Goal: Task Accomplishment & Management: Manage account settings

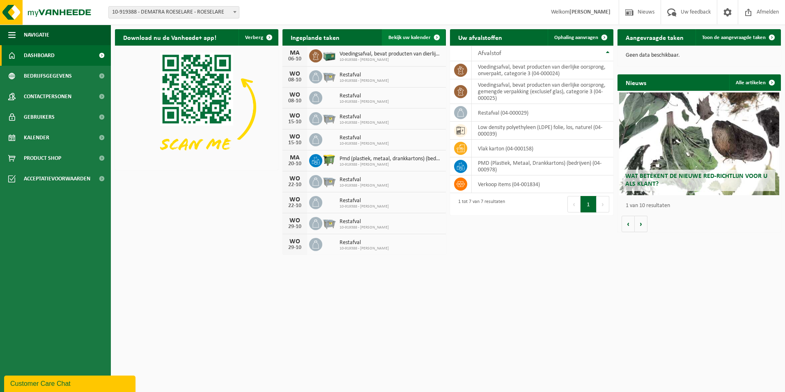
click at [415, 38] on span "Bekijk uw kalender" at bounding box center [410, 37] width 42 height 5
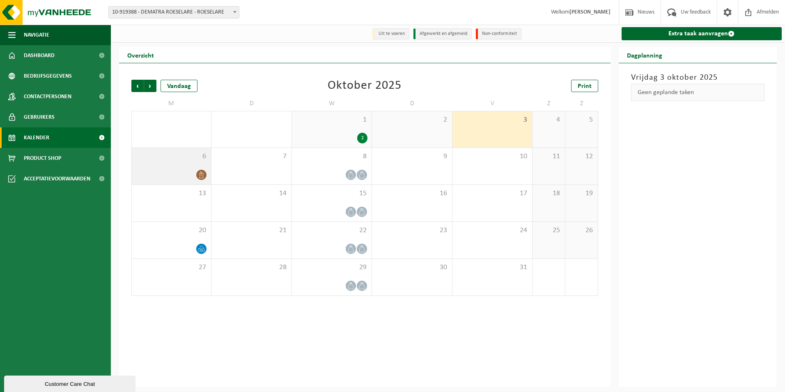
click at [200, 177] on icon at bounding box center [201, 174] width 7 height 7
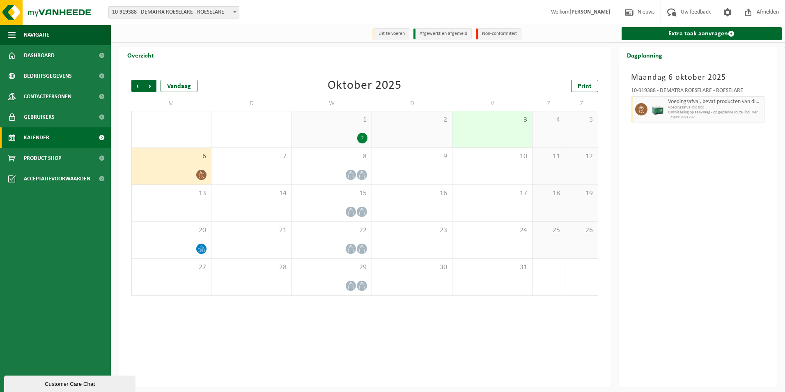
click at [727, 161] on div "[DATE] 10-919388 - DEMATRA ROESELARE - ROESELARE Voedingsafval, bevat producten…" at bounding box center [698, 225] width 159 height 324
click at [352, 174] on icon at bounding box center [350, 174] width 7 height 7
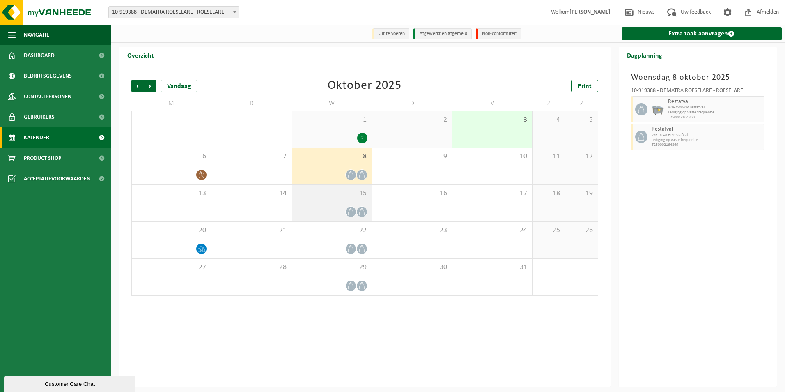
click at [348, 209] on icon at bounding box center [350, 211] width 7 height 7
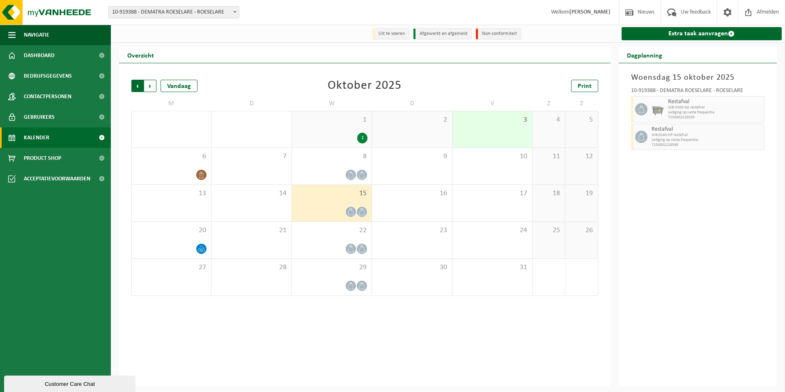
click at [153, 85] on span "Volgende" at bounding box center [150, 86] width 12 height 12
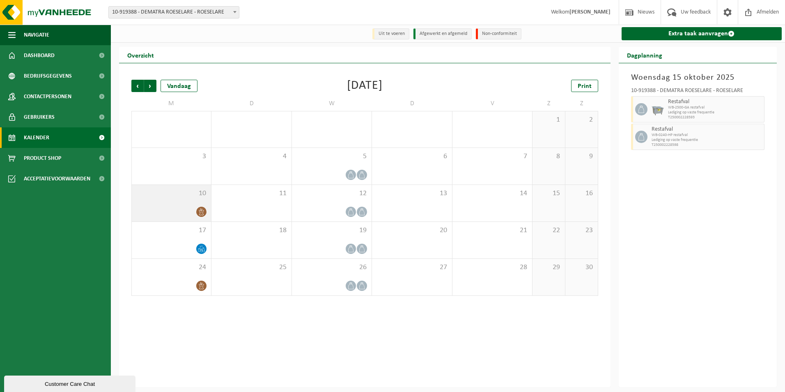
click at [199, 211] on icon at bounding box center [201, 211] width 7 height 7
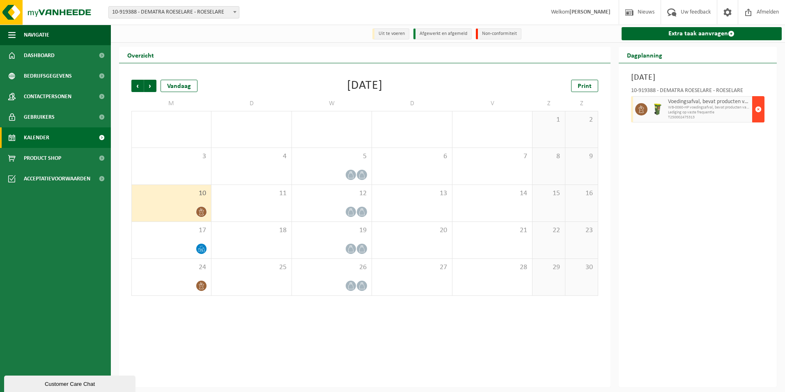
click at [759, 108] on span "button" at bounding box center [758, 109] width 7 height 16
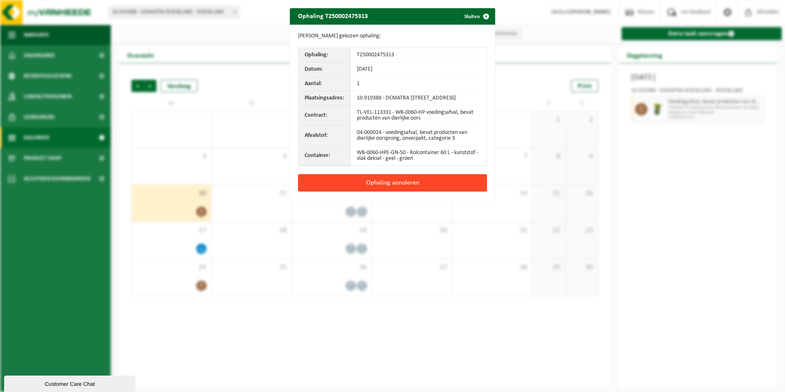
click at [406, 189] on button "Ophaling annuleren" at bounding box center [392, 182] width 189 height 17
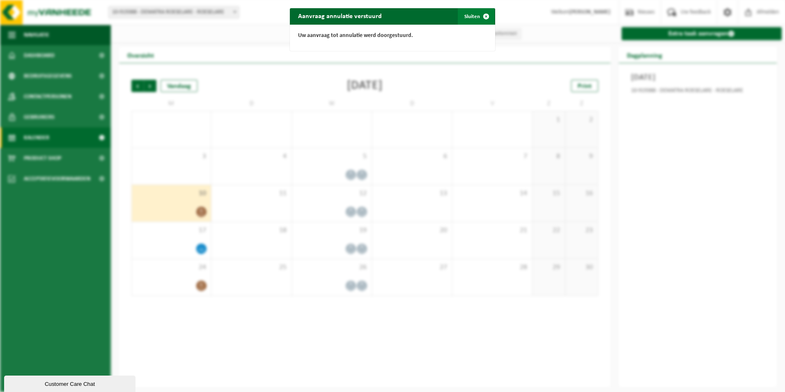
click at [481, 16] on span "button" at bounding box center [486, 16] width 16 height 16
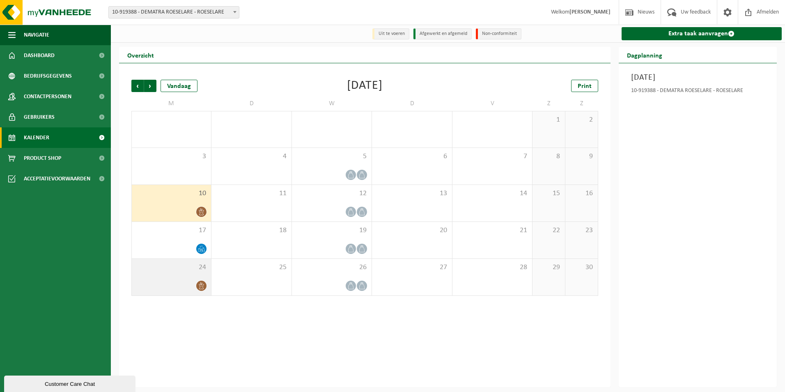
click at [196, 284] on span at bounding box center [201, 286] width 10 height 10
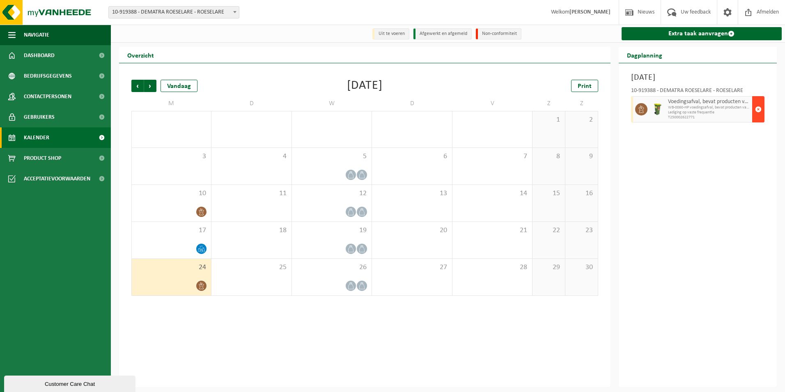
click at [761, 108] on span "button" at bounding box center [758, 109] width 7 height 16
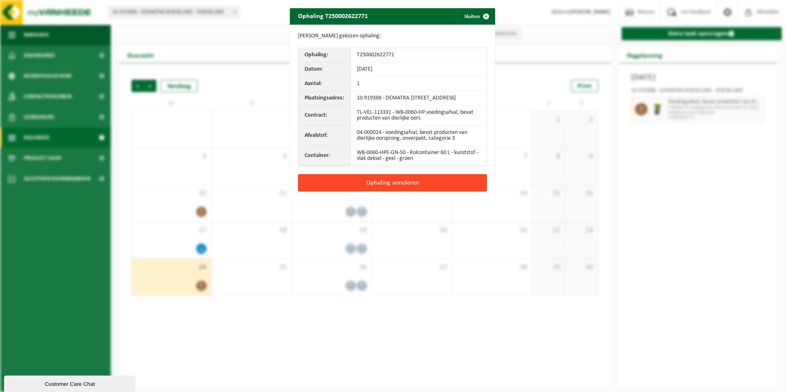
click at [403, 190] on button "Ophaling annuleren" at bounding box center [392, 182] width 189 height 17
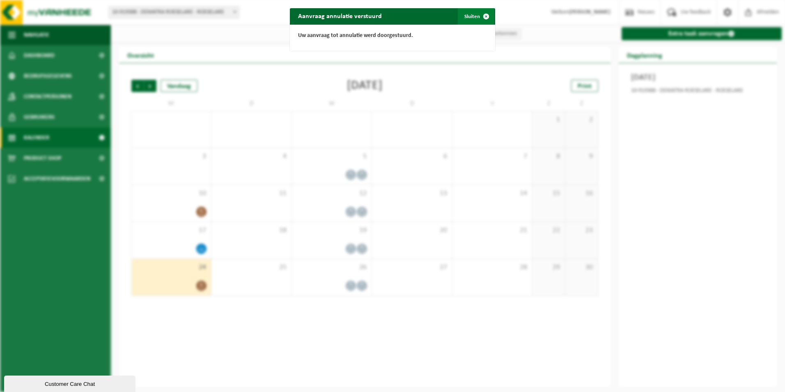
click at [472, 15] on button "Sluiten" at bounding box center [476, 16] width 37 height 16
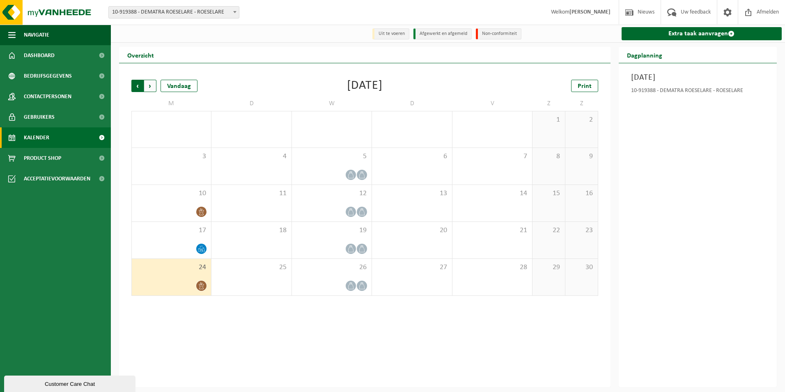
click at [150, 87] on span "Volgende" at bounding box center [150, 86] width 12 height 12
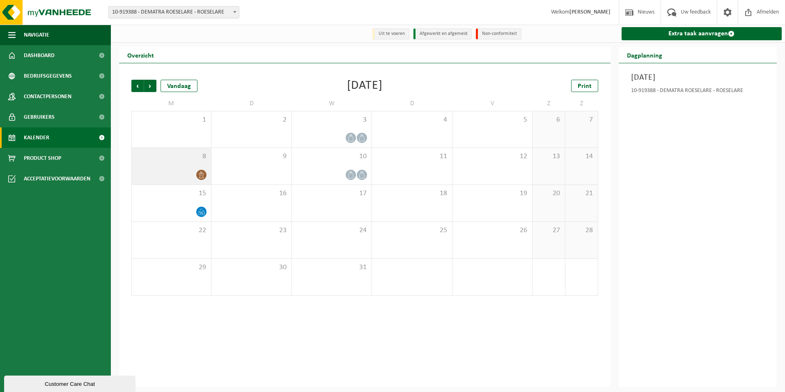
click at [198, 173] on icon at bounding box center [201, 174] width 7 height 7
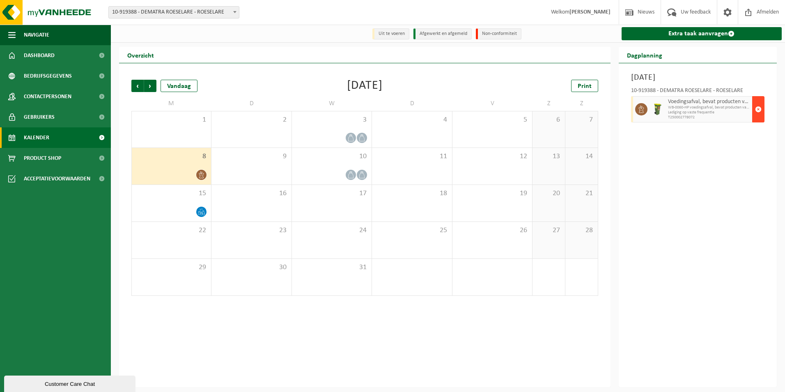
click at [759, 111] on span "button" at bounding box center [758, 109] width 7 height 16
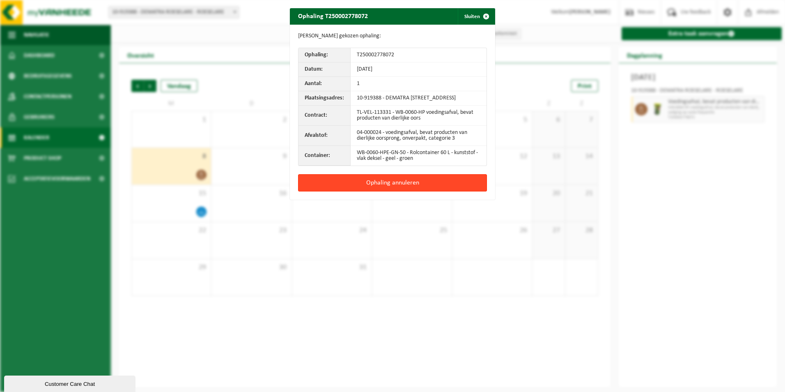
click at [430, 186] on button "Ophaling annuleren" at bounding box center [392, 182] width 189 height 17
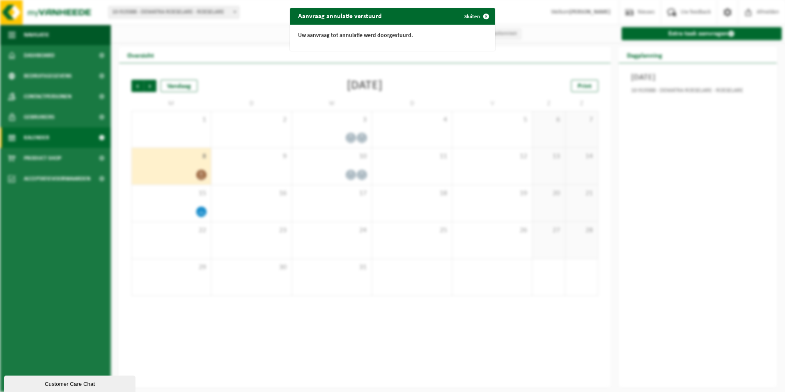
click at [485, 14] on span "button" at bounding box center [486, 16] width 16 height 16
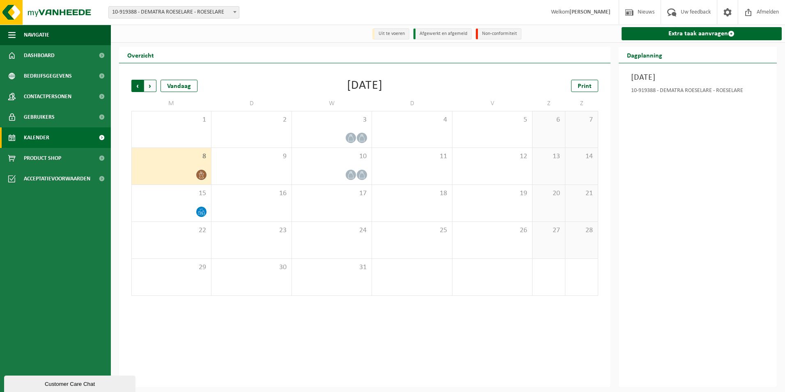
click at [150, 85] on span "Volgende" at bounding box center [150, 86] width 12 height 12
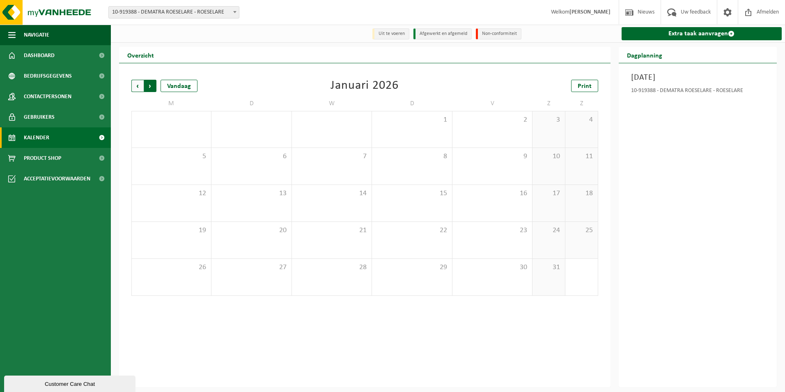
click at [137, 87] on span "Vorige" at bounding box center [137, 86] width 12 height 12
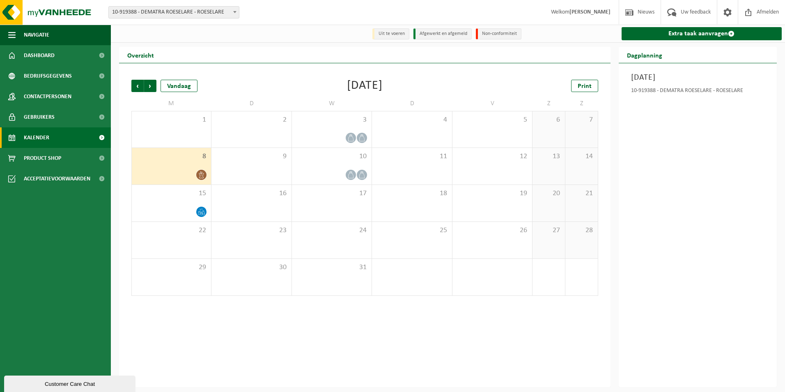
click at [200, 169] on div "8" at bounding box center [171, 166] width 79 height 37
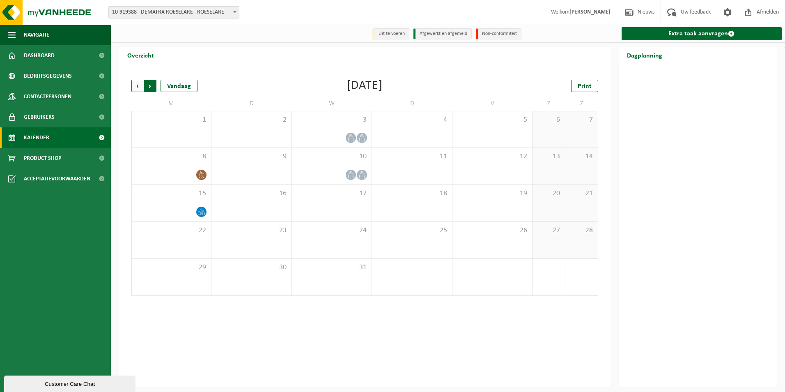
click at [137, 85] on span "Vorige" at bounding box center [137, 86] width 12 height 12
click at [138, 86] on span "Vorige" at bounding box center [137, 86] width 12 height 12
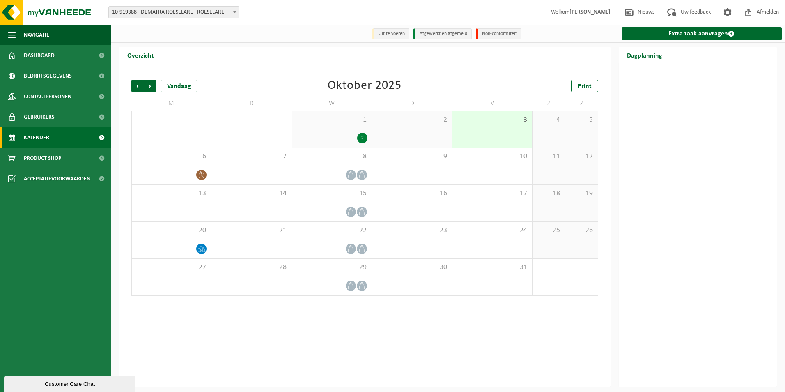
click at [138, 86] on span "Vorige" at bounding box center [137, 86] width 12 height 12
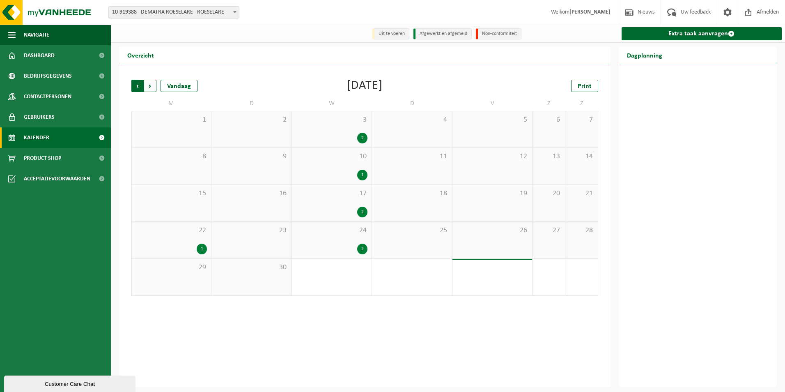
click at [150, 88] on span "Volgende" at bounding box center [150, 86] width 12 height 12
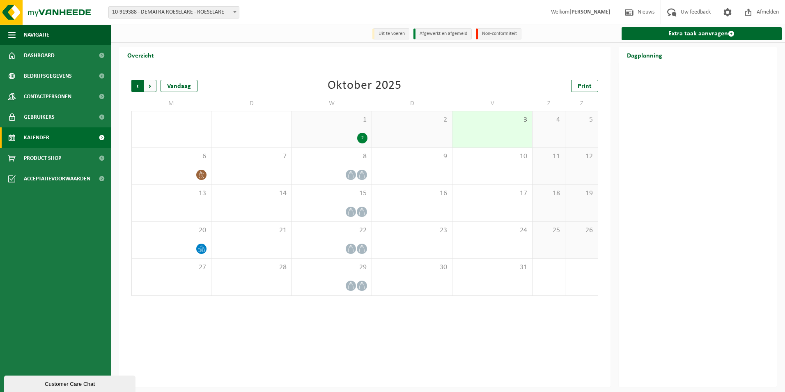
click at [152, 86] on span "Volgende" at bounding box center [150, 86] width 12 height 12
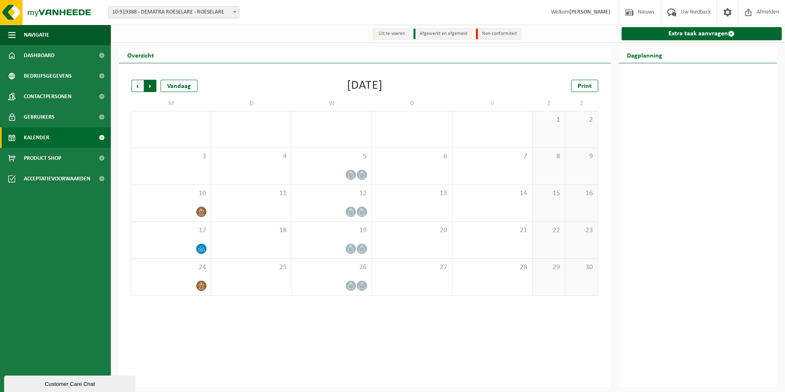
click at [138, 86] on span "Vorige" at bounding box center [137, 86] width 12 height 12
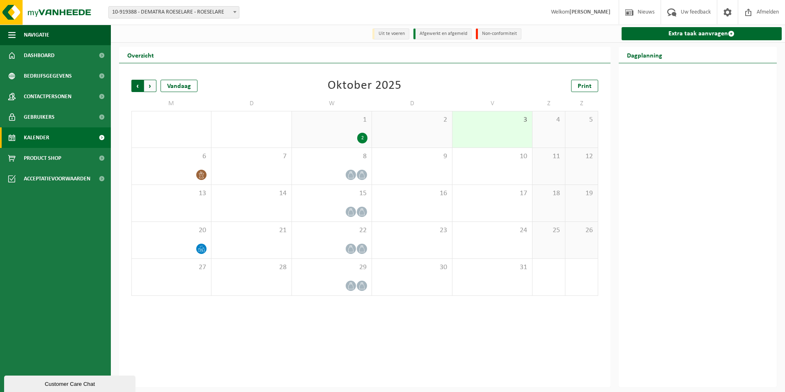
click at [150, 89] on span "Volgende" at bounding box center [150, 86] width 12 height 12
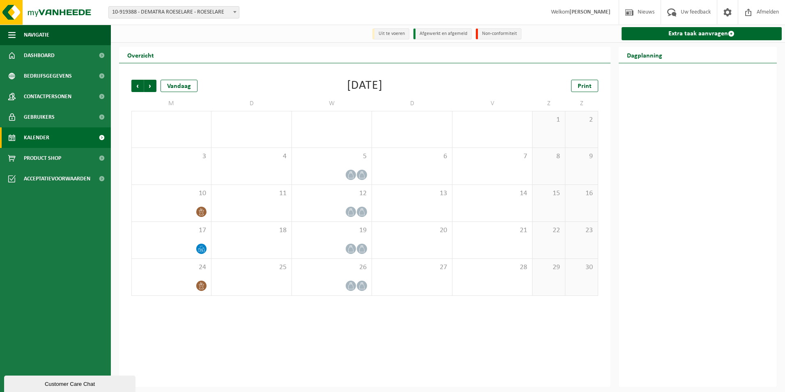
click at [150, 89] on span "Volgende" at bounding box center [150, 86] width 12 height 12
